Goal: Task Accomplishment & Management: Manage account settings

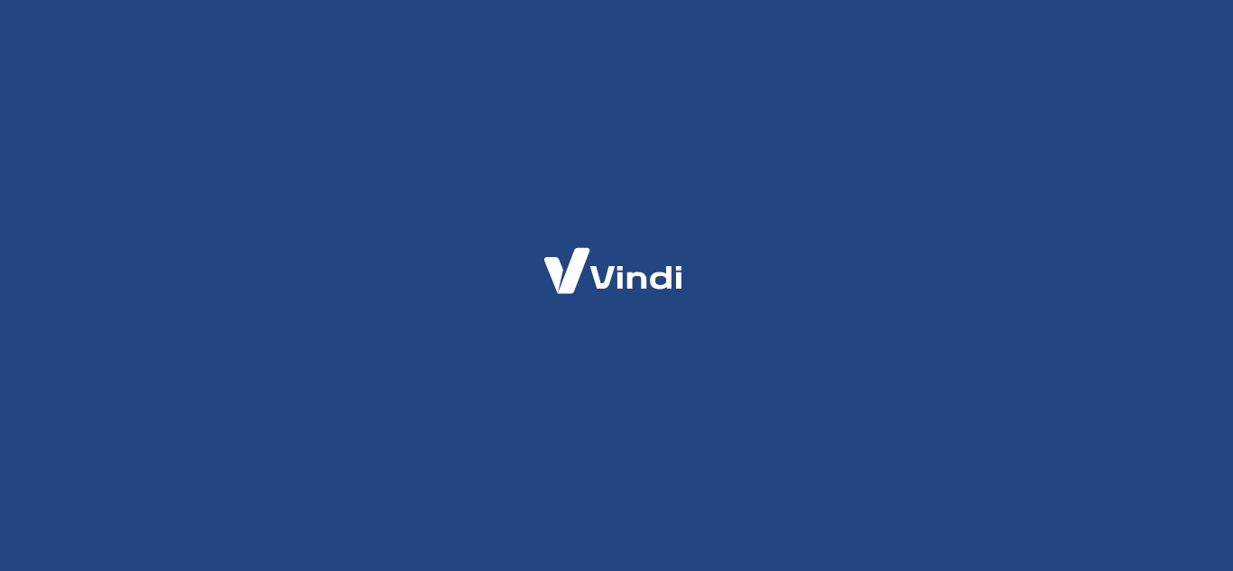
click at [272, 208] on div at bounding box center [616, 285] width 1233 height 571
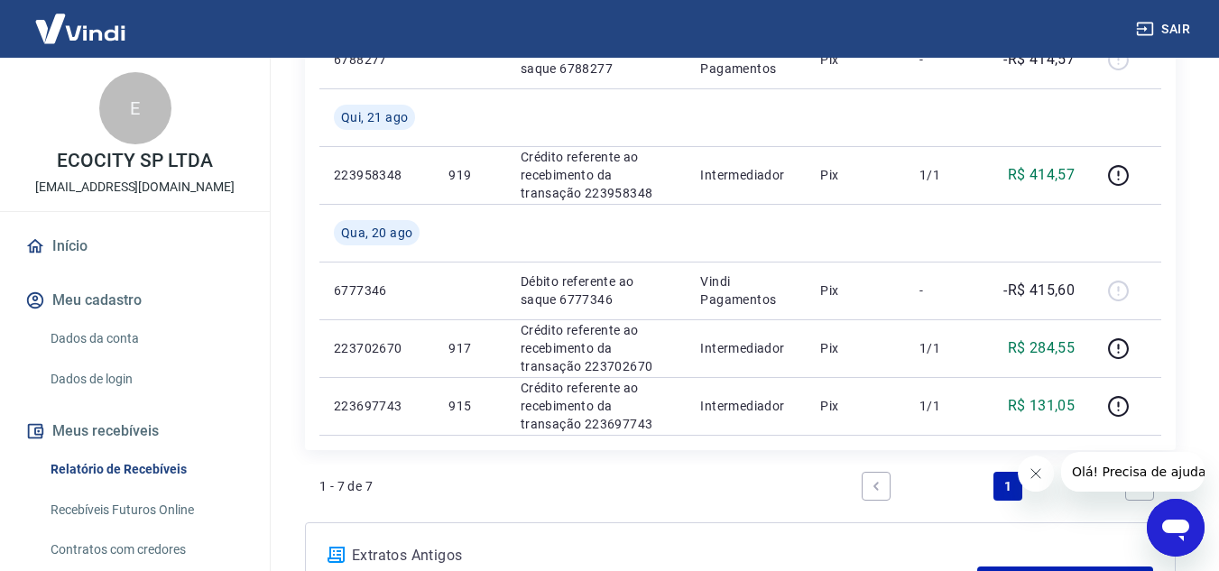
scroll to position [577, 0]
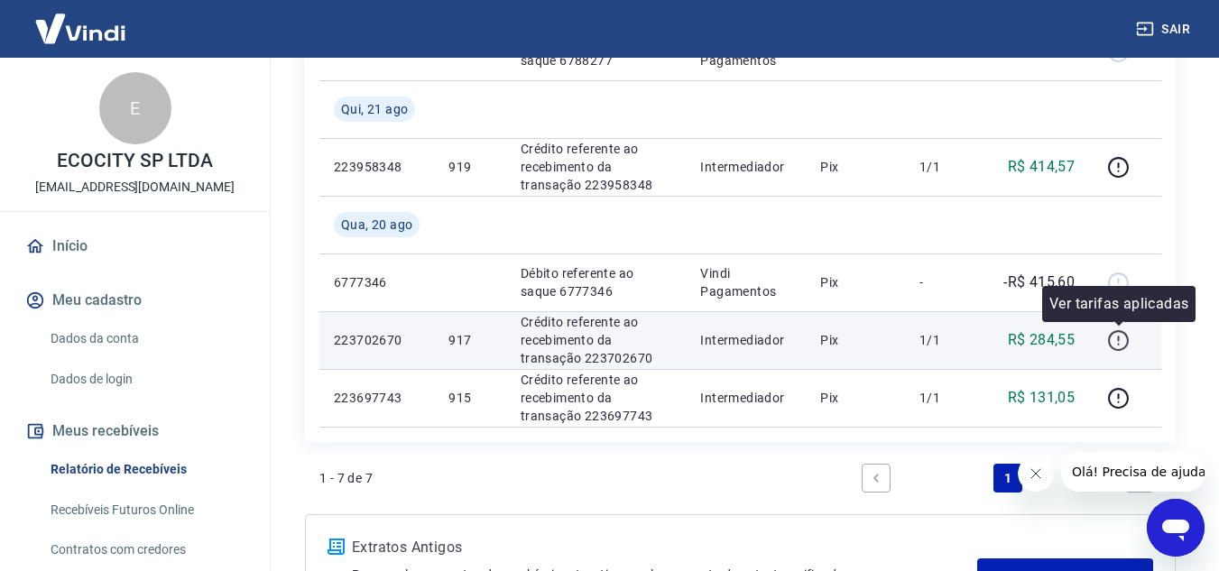
click at [1123, 339] on icon "button" at bounding box center [1118, 340] width 23 height 23
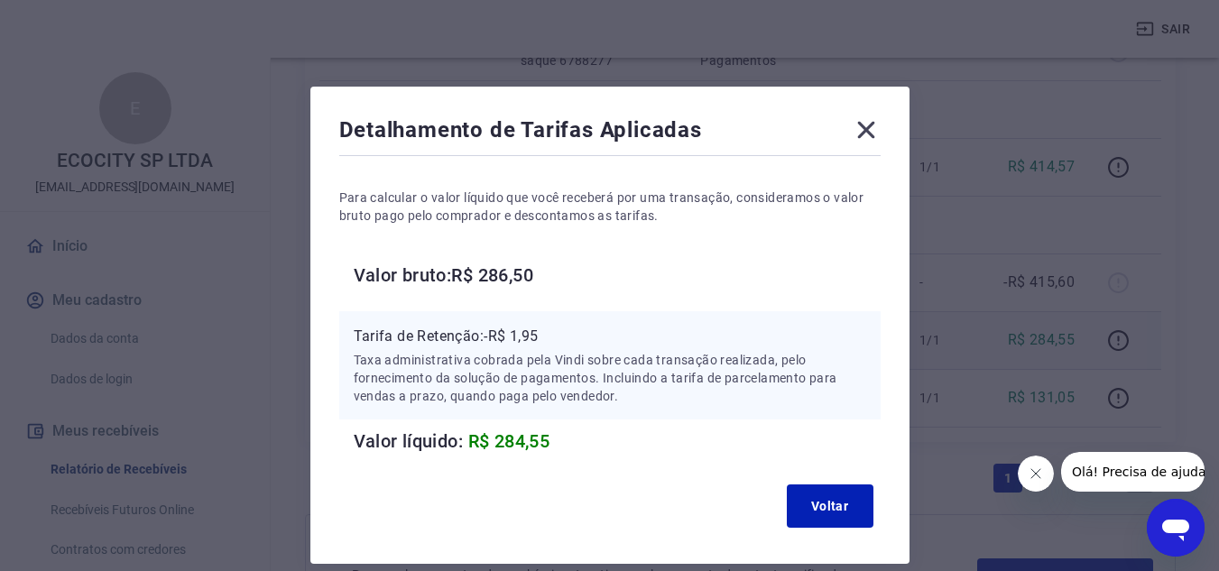
click at [864, 134] on icon at bounding box center [866, 129] width 29 height 29
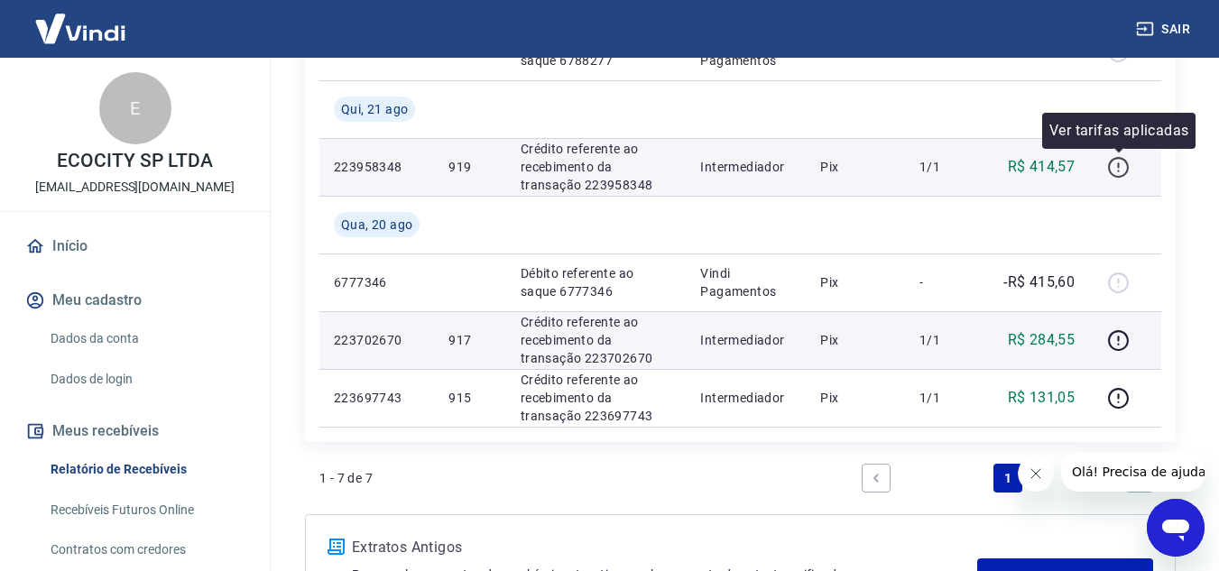
click at [1118, 171] on icon "button" at bounding box center [1118, 167] width 23 height 23
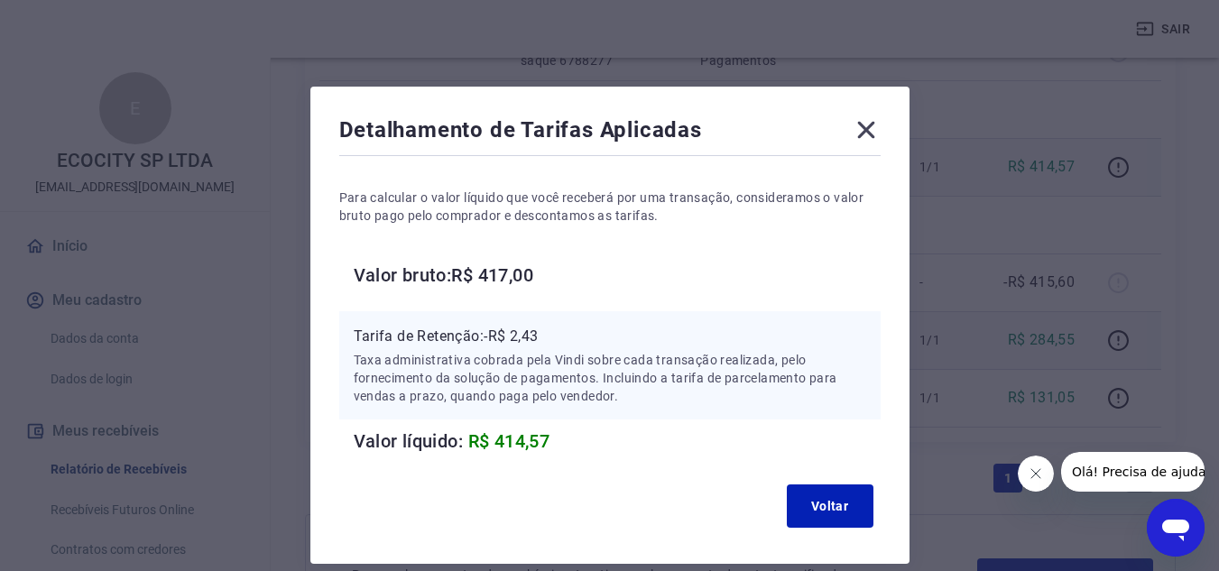
click at [860, 136] on icon at bounding box center [865, 130] width 17 height 17
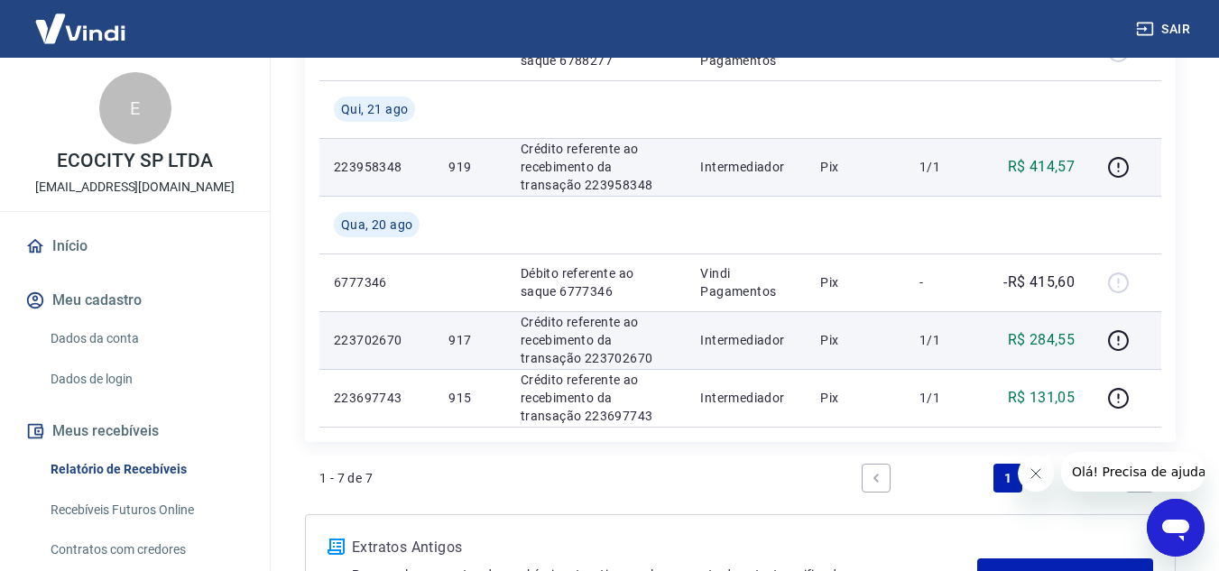
scroll to position [79, 0]
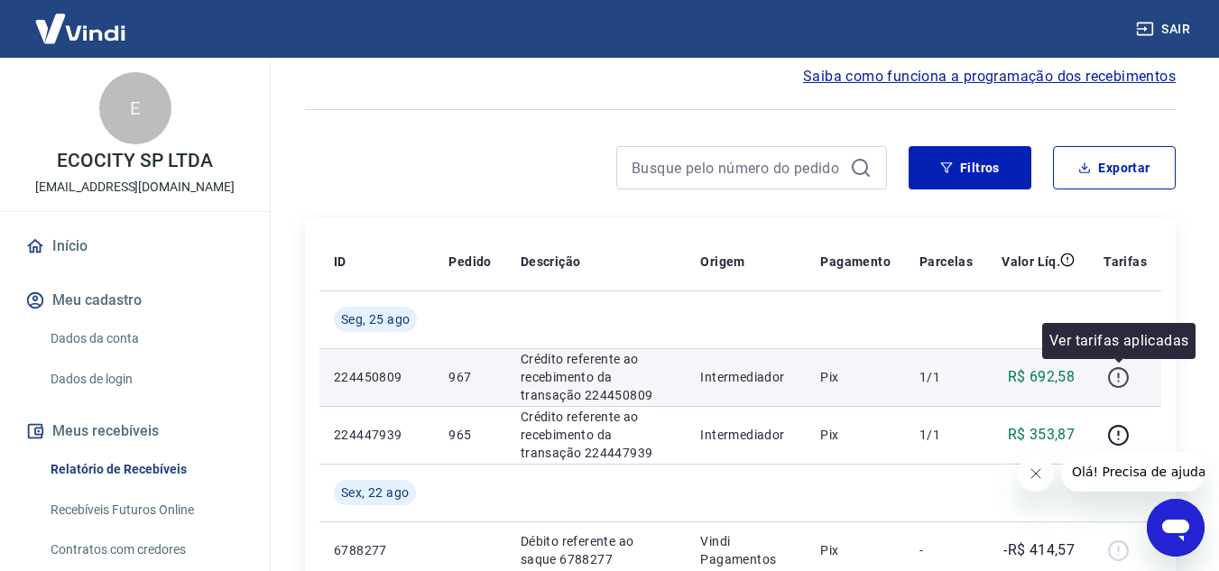
click at [1112, 376] on icon "button" at bounding box center [1118, 377] width 23 height 23
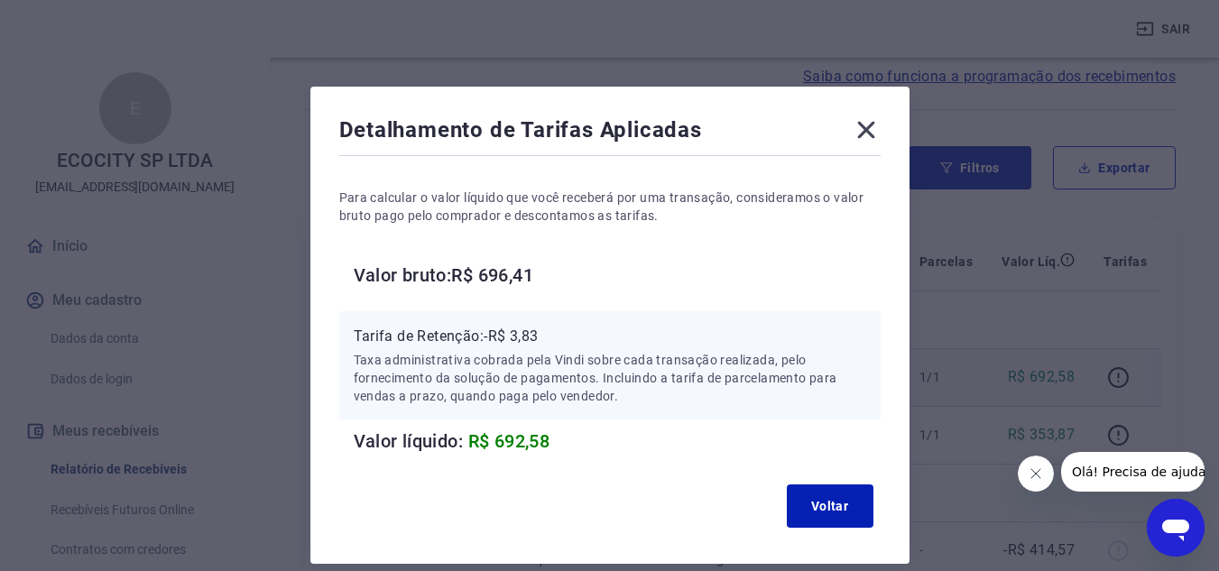
click at [866, 128] on icon at bounding box center [865, 130] width 17 height 17
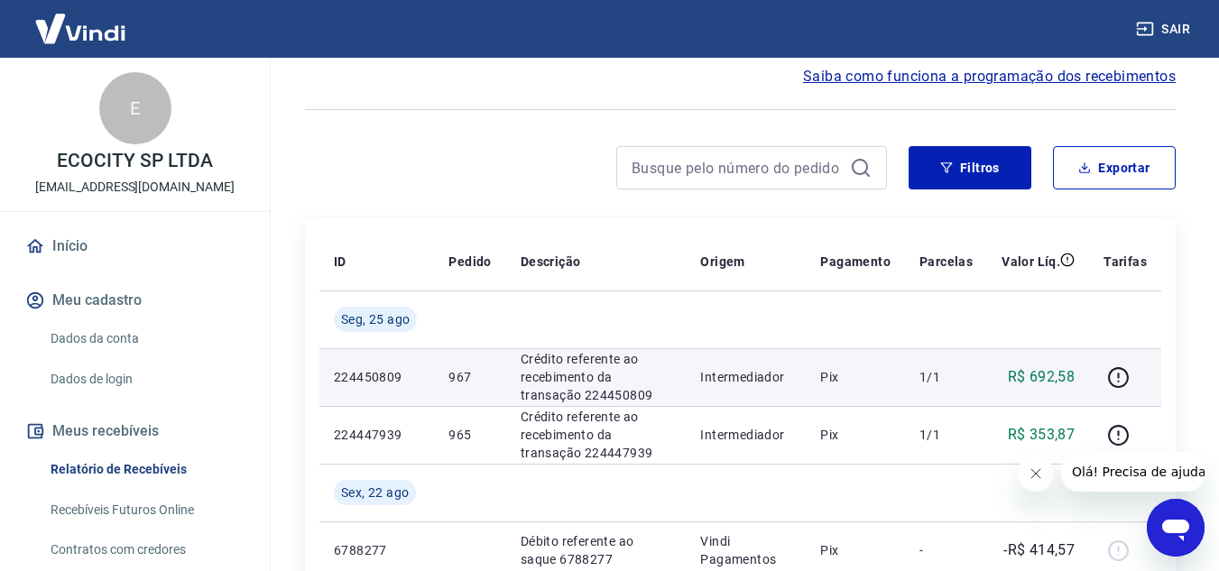
click at [866, 128] on div at bounding box center [740, 110] width 871 height 44
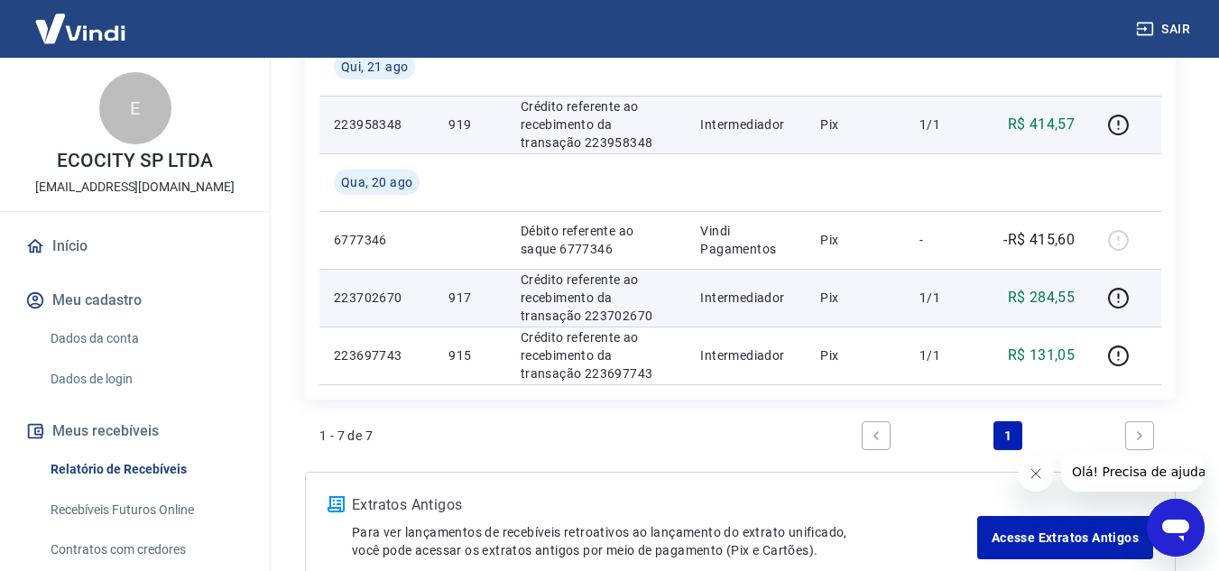
scroll to position [656, 0]
